Goal: Check status

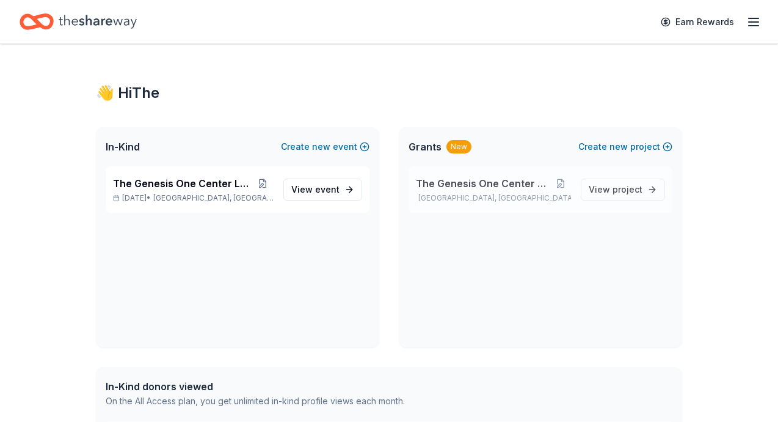
click at [505, 186] on span "The Genesis One Center Launch" at bounding box center [483, 183] width 134 height 15
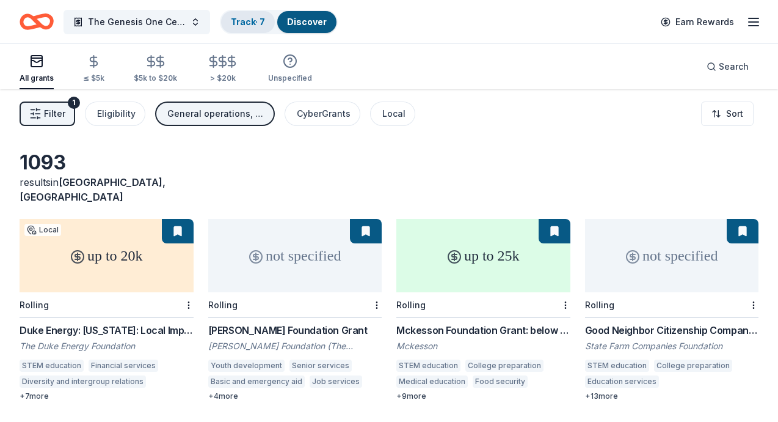
click at [265, 18] on link "Track · 7" at bounding box center [248, 21] width 34 height 10
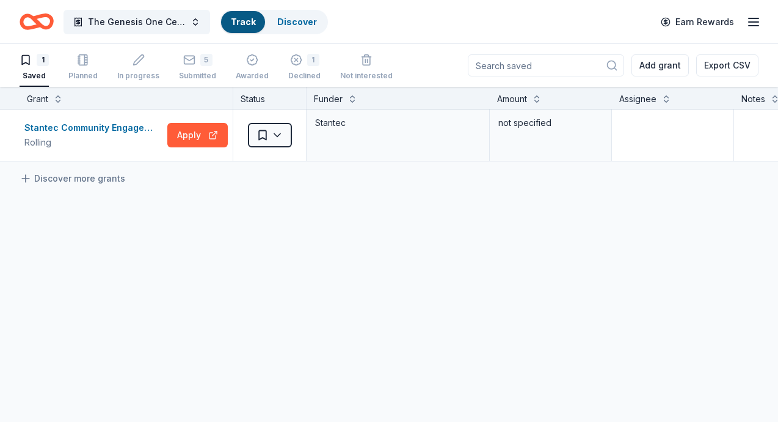
scroll to position [1, 0]
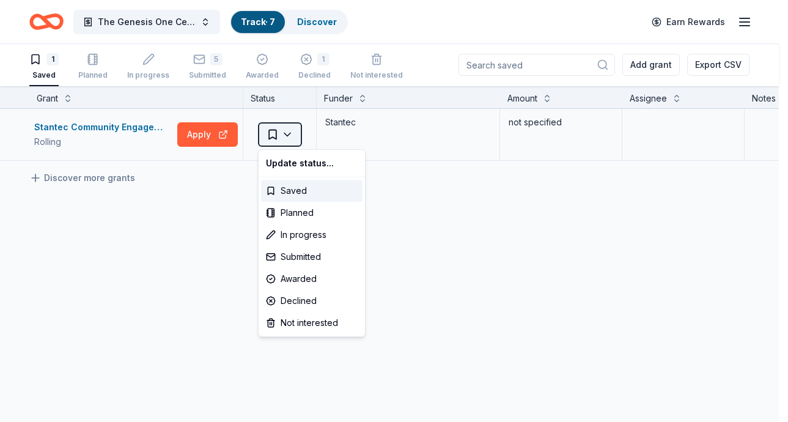
click at [296, 134] on html "The Genesis One Center Launch Track · 7 Discover Earn Rewards 1 Saved Planned I…" at bounding box center [394, 210] width 788 height 422
click at [312, 301] on div "Declined" at bounding box center [311, 301] width 101 height 22
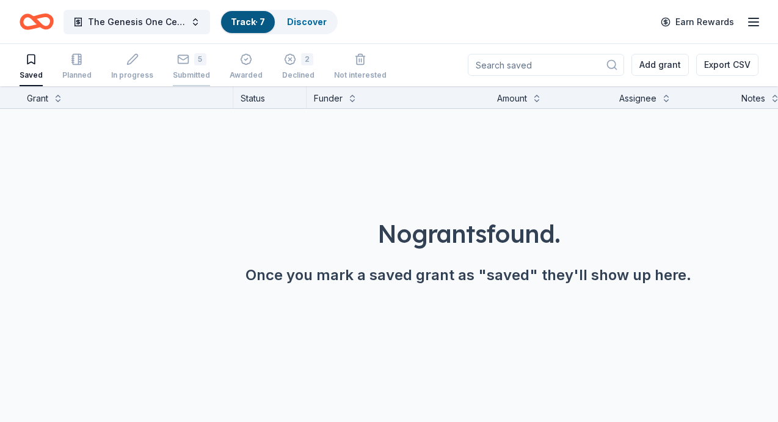
click at [199, 60] on div "5" at bounding box center [200, 59] width 12 height 12
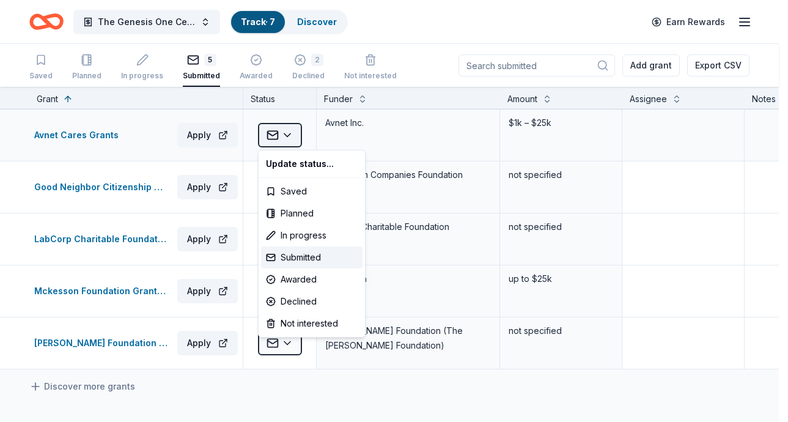
click at [290, 128] on html "The Genesis One Center Launch Track · 7 Discover Earn Rewards Saved Planned In …" at bounding box center [394, 211] width 788 height 422
click at [307, 302] on div "Declined" at bounding box center [311, 301] width 101 height 22
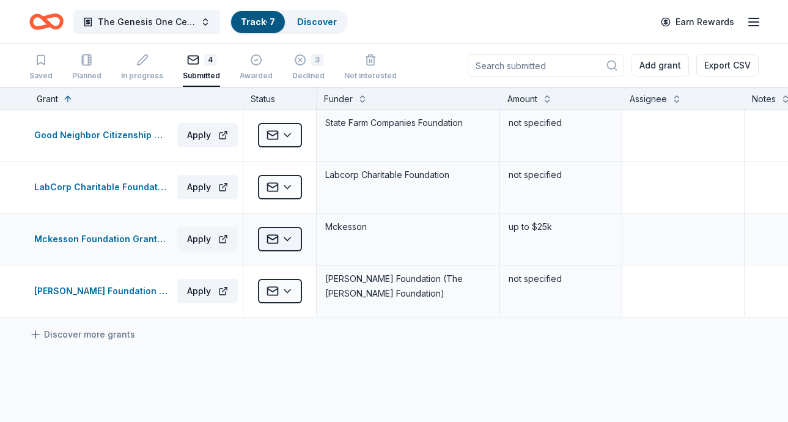
click at [292, 239] on html "The Genesis One Center Launch Track · 7 Discover Earn Rewards Saved Planned In …" at bounding box center [394, 211] width 788 height 422
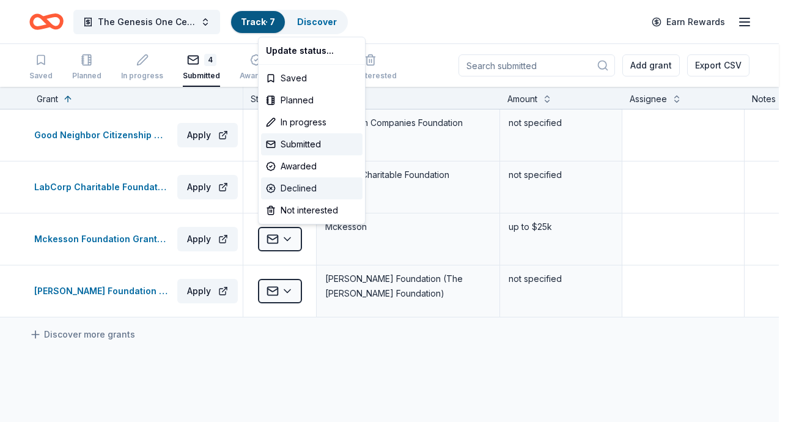
click at [306, 185] on div "Declined" at bounding box center [311, 188] width 101 height 22
